Goal: Information Seeking & Learning: Learn about a topic

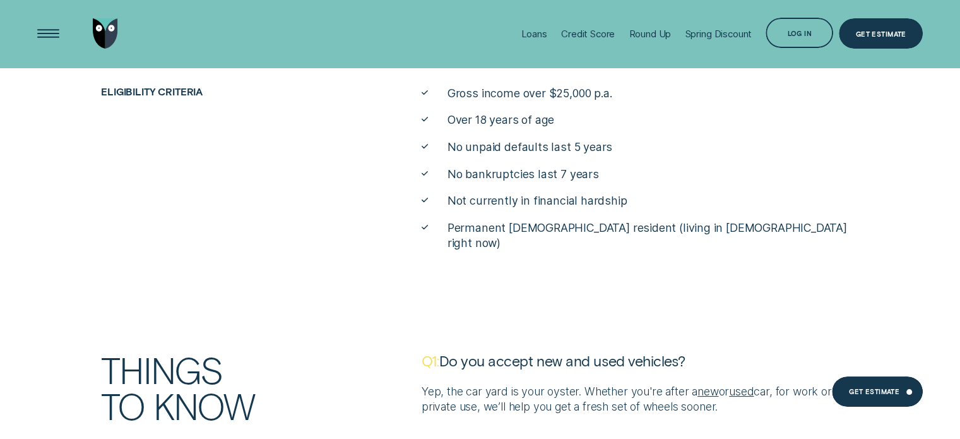
scroll to position [4758, 0]
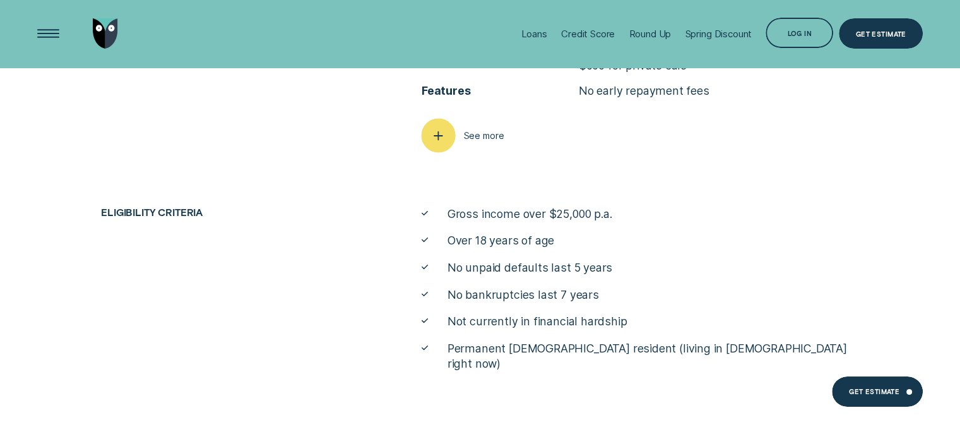
click at [444, 145] on icon "button" at bounding box center [438, 136] width 17 height 20
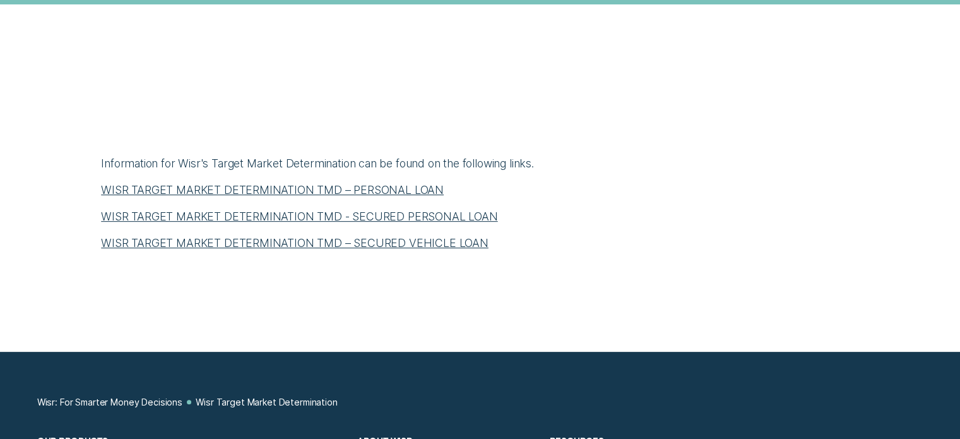
scroll to position [505, 0]
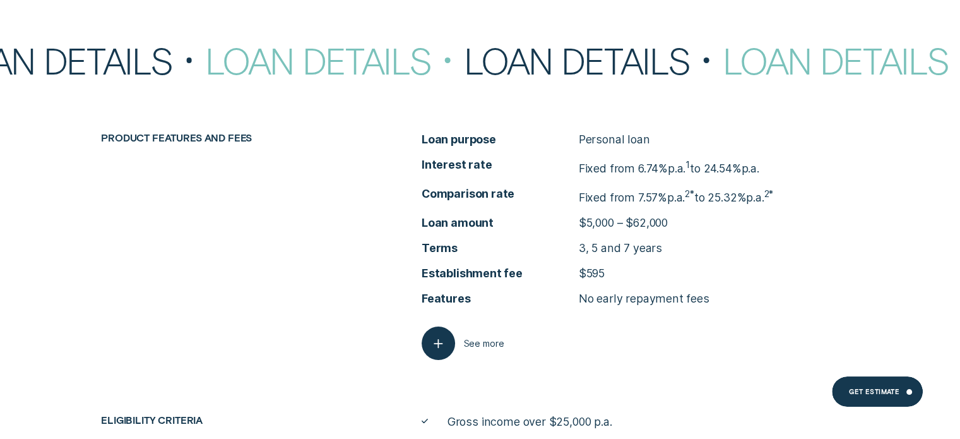
scroll to position [4955, 0]
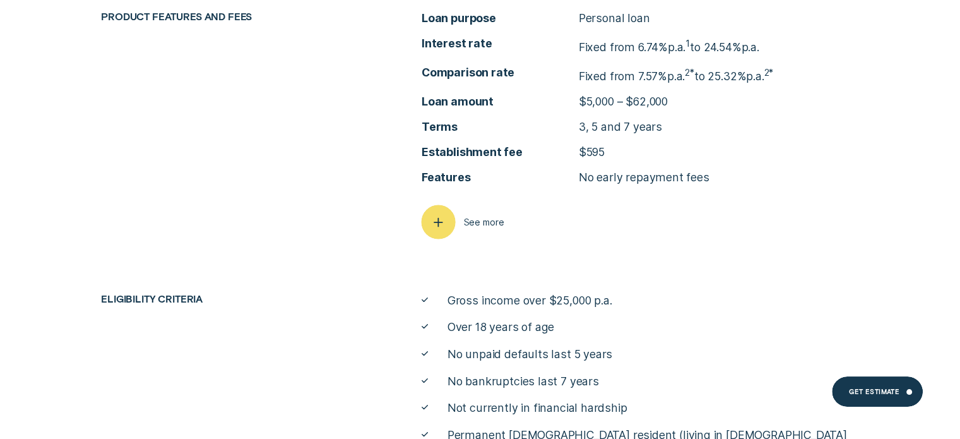
click at [443, 224] on icon "button" at bounding box center [438, 222] width 17 height 20
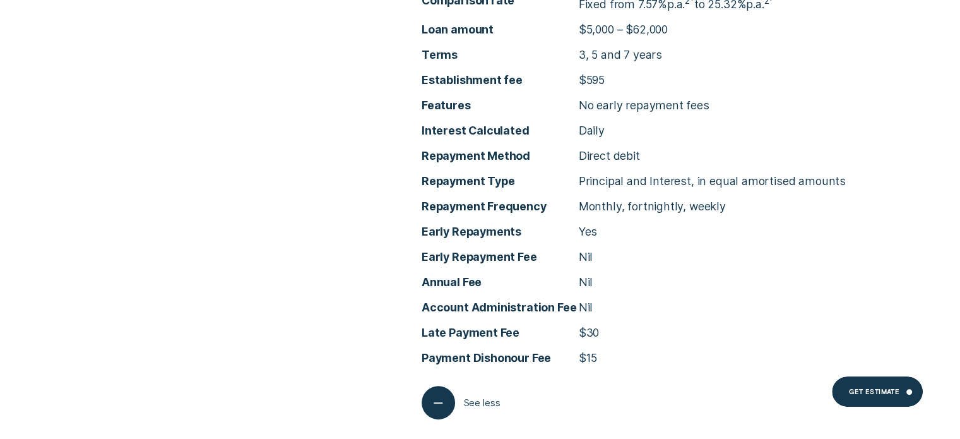
scroll to position [5207, 0]
